Goal: Information Seeking & Learning: Learn about a topic

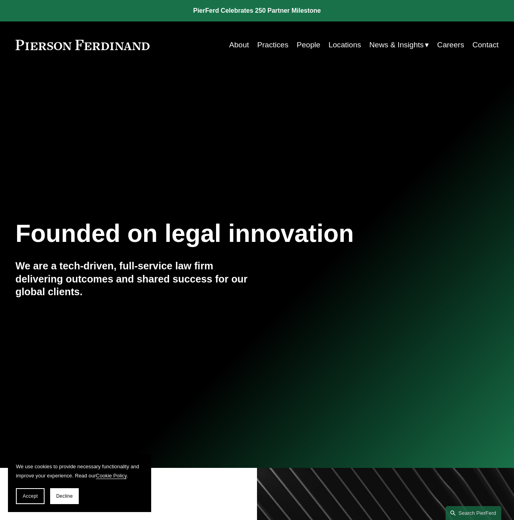
click at [335, 47] on link "Locations" at bounding box center [345, 44] width 33 height 15
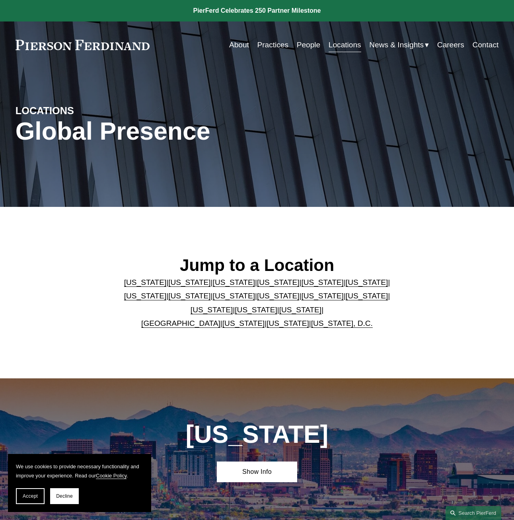
click at [303, 48] on link "People" at bounding box center [308, 44] width 23 height 15
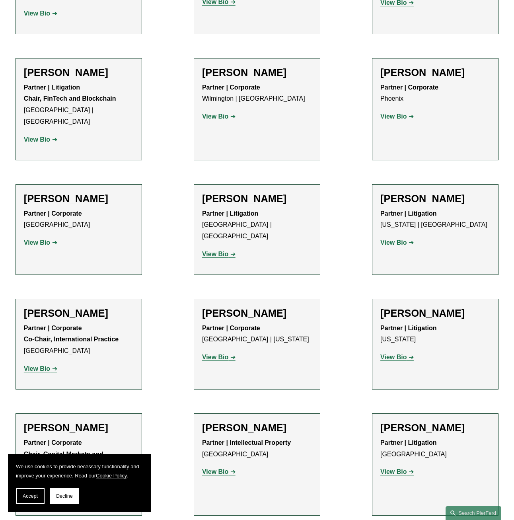
scroll to position [5494, 0]
drag, startPoint x: 398, startPoint y: 85, endPoint x: 394, endPoint y: 88, distance: 4.6
click at [398, 239] on strong "View Bio" at bounding box center [394, 242] width 26 height 7
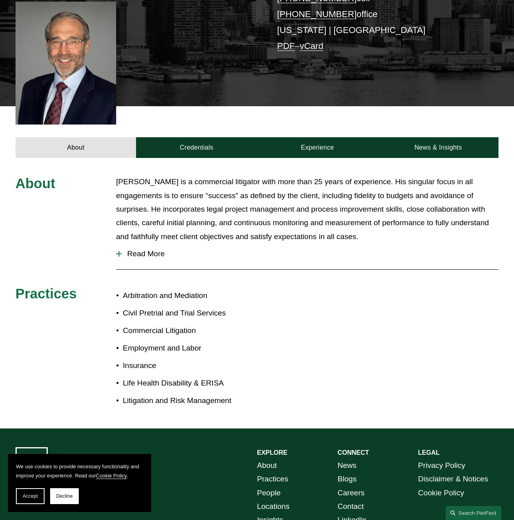
scroll to position [199, 0]
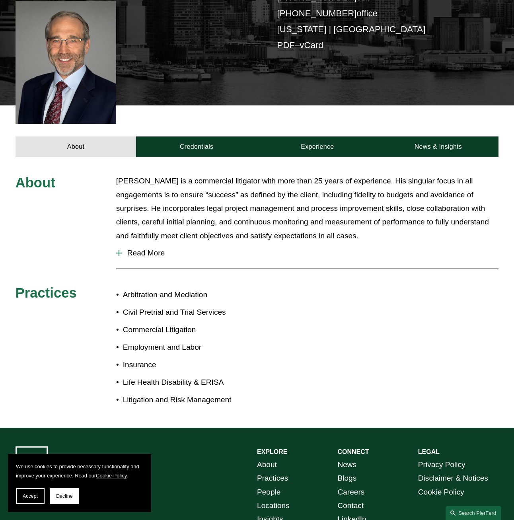
click at [160, 249] on span "Read More" at bounding box center [310, 253] width 377 height 9
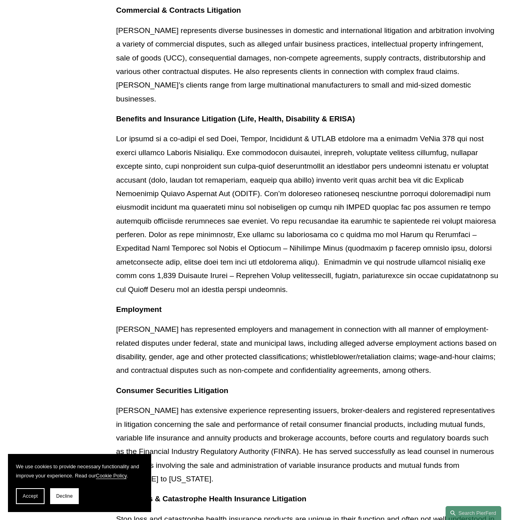
scroll to position [479, 0]
